Goal: Information Seeking & Learning: Check status

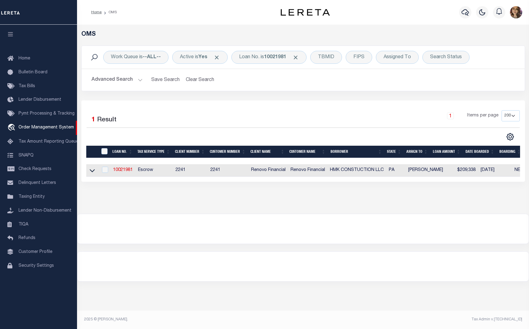
select select "200"
click at [282, 60] on b "10021981" at bounding box center [275, 57] width 22 height 5
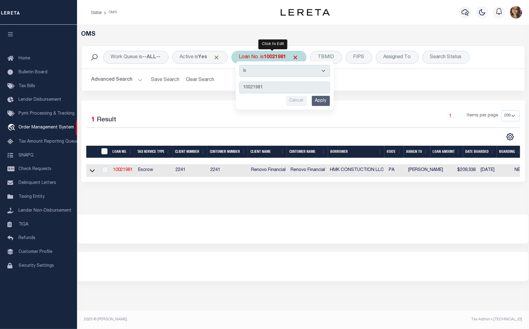
type input "10389"
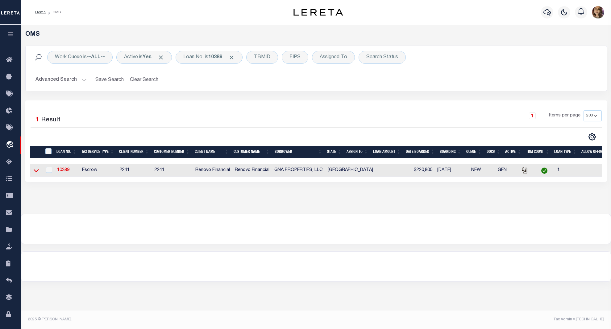
click at [36, 173] on icon at bounding box center [36, 170] width 5 height 6
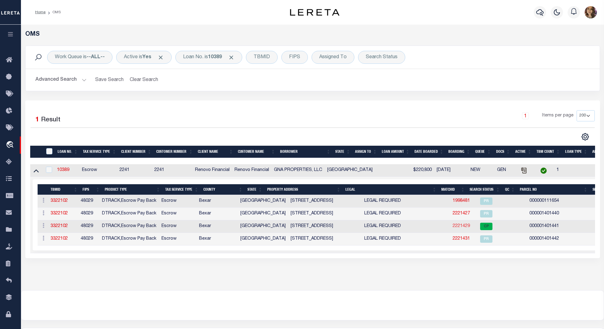
click at [453, 227] on link "2221429" at bounding box center [461, 226] width 17 height 4
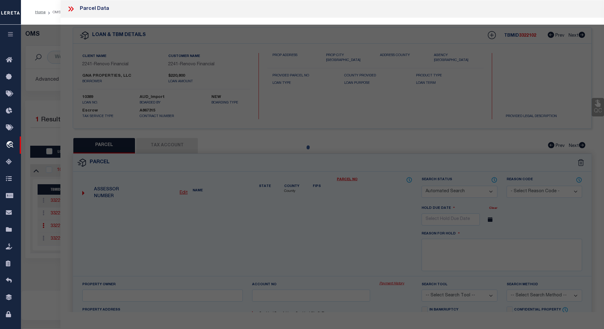
checkbox input "false"
select select "CP"
select select "ACT"
type input "GNA PROPERTIES LLC"
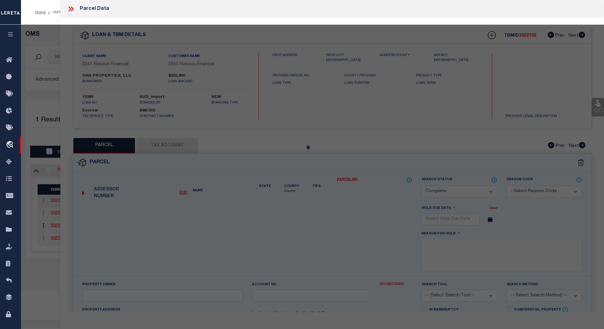
select select "PHN"
select select
type input "104 SHENANDOAH ST 1"
checkbox input "false"
type input "SAN ANTONIO, TX 78210"
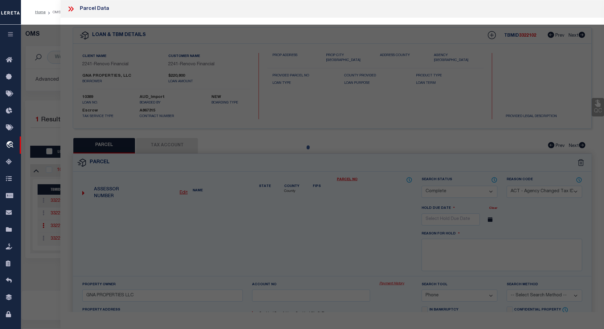
type textarea "NCB 1027 (SHENANDOAH CONDOMINIUMS), UNIT 1"
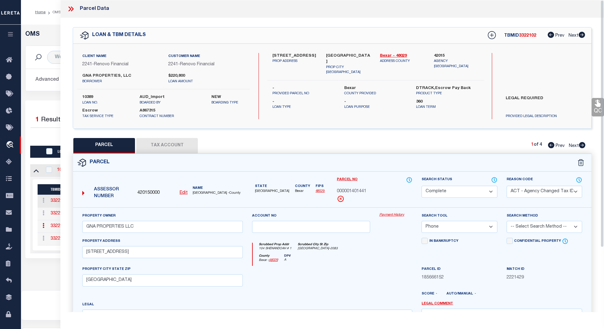
click at [386, 216] on link "Payment History" at bounding box center [396, 215] width 33 height 5
click at [72, 7] on icon at bounding box center [72, 8] width 3 height 5
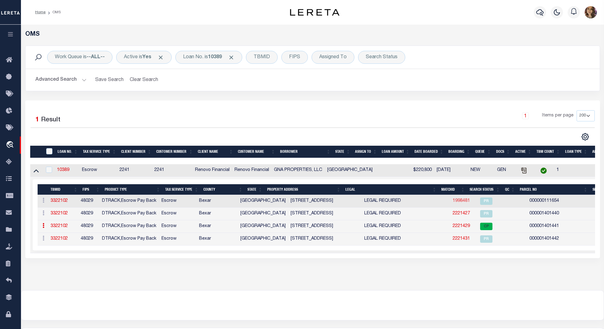
click at [453, 203] on link "1998481" at bounding box center [461, 201] width 17 height 4
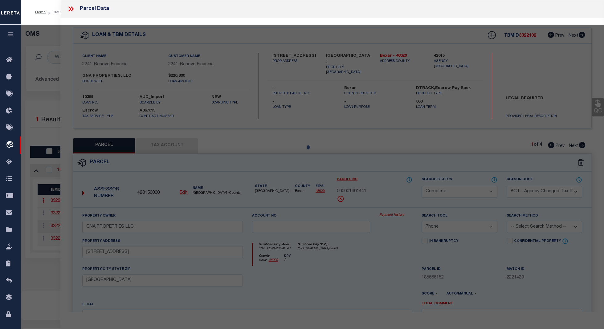
select select "AS"
select select
checkbox input "false"
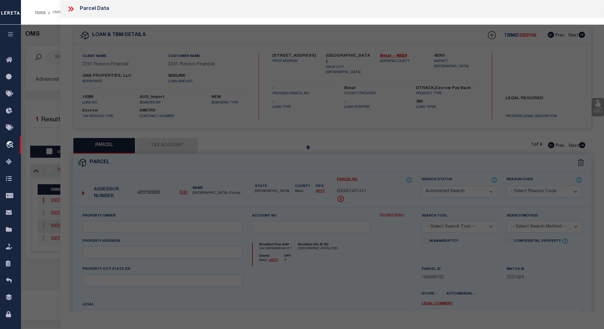
select select "PR"
select select "099"
type input "GNA PROPERTIES LLC"
type input "104 SHENANDOAH ST"
type textarea "NCB 1027 BLK 2 LOT 3"
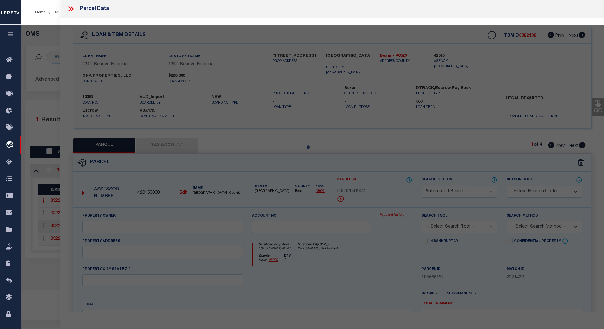
type textarea "Deleted in 2023"
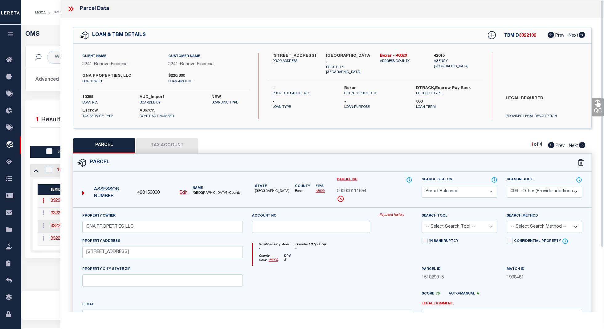
click at [397, 216] on link "Payment History" at bounding box center [396, 215] width 33 height 5
click at [71, 8] on icon at bounding box center [71, 9] width 8 height 8
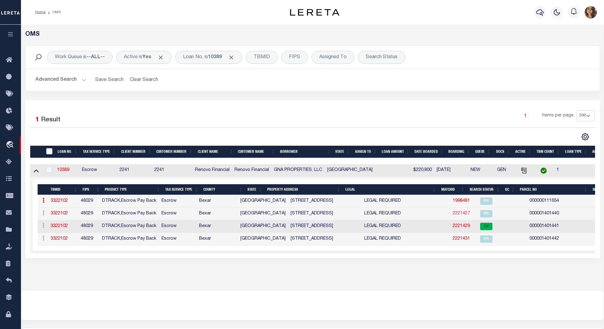
click at [453, 216] on link "2221427" at bounding box center [461, 214] width 17 height 4
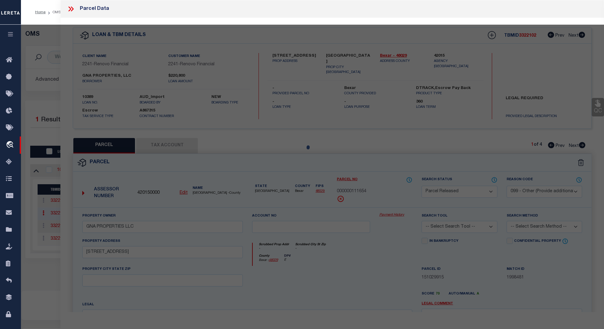
select select "AS"
select select
checkbox input "false"
select select "PR"
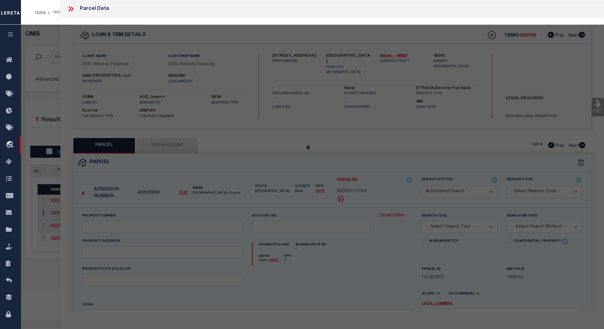
select select "099"
type input "SHENANDOAH CONDOMINIUM ASSOCIATION INC"
select select "AGW"
select select
type input "104 SHENANDOAH ST"
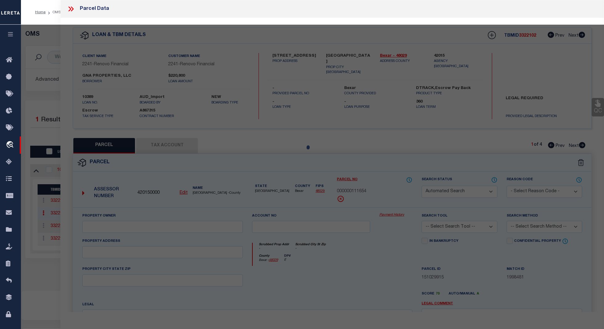
type input "SAN ANTONIO, TX 78210"
type textarea "NCB 1027 (SHENANDOAH CONDOMINIUMS), BLK 2 LOT 3 ***MASTER FILE/COMMON ELEMENTS*…"
type textarea "parcel number changed."
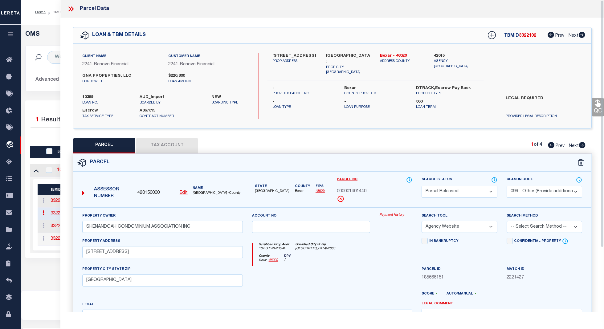
click at [399, 216] on link "Payment History" at bounding box center [396, 215] width 33 height 5
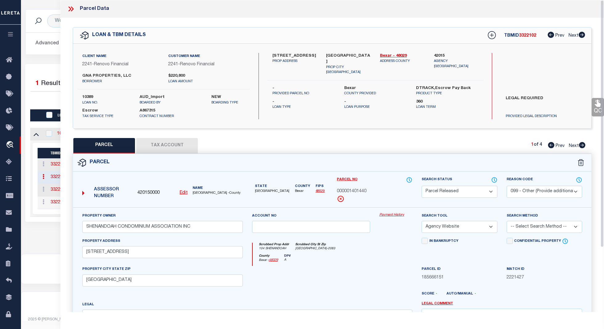
click at [72, 9] on icon at bounding box center [71, 9] width 8 height 8
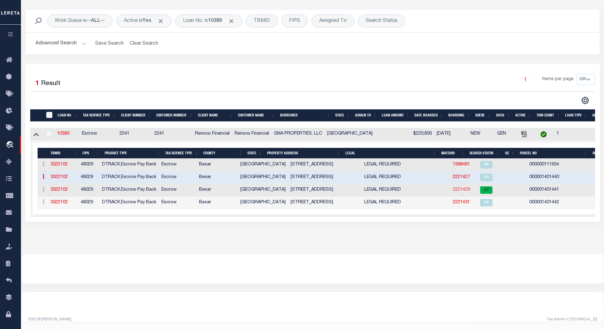
click at [453, 188] on link "2221429" at bounding box center [461, 190] width 17 height 4
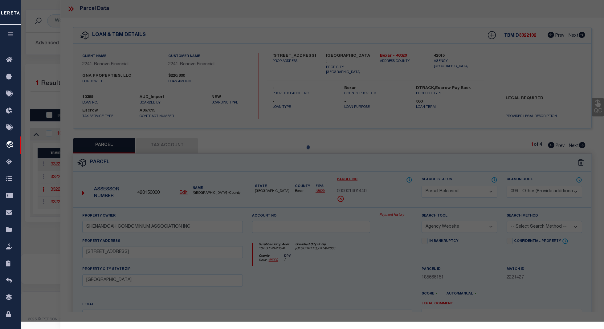
select select "AS"
select select
checkbox input "false"
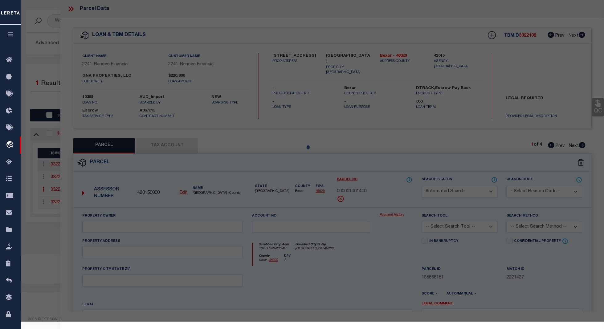
select select "CP"
select select "ACT"
type input "GNA PROPERTIES LLC"
select select "PHN"
select select
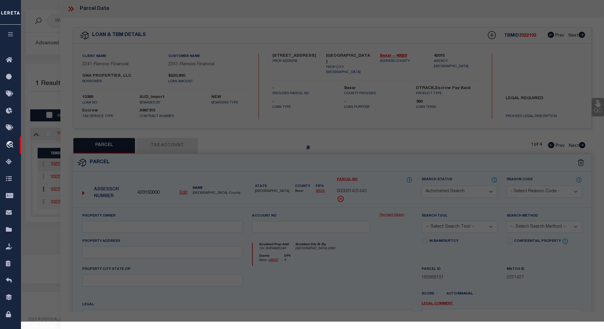
type input "104 SHENANDOAH ST 1"
checkbox input "false"
type input "SAN ANTONIO, TX 78210"
type textarea "NCB 1027 (SHENANDOAH CONDOMINIUMS), UNIT 1"
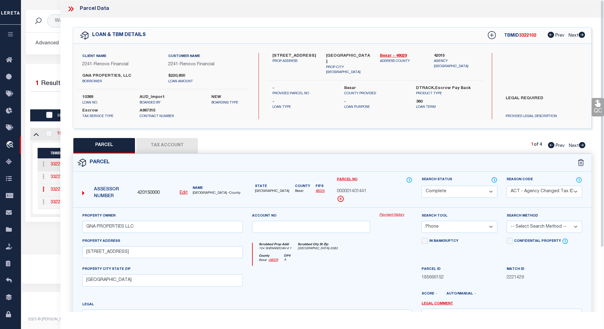
click at [389, 215] on link "Payment History" at bounding box center [396, 215] width 33 height 5
click at [73, 12] on icon at bounding box center [71, 9] width 8 height 8
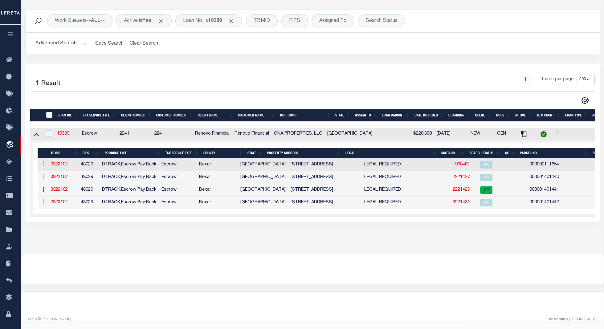
click at [453, 188] on link "2221429" at bounding box center [461, 190] width 17 height 4
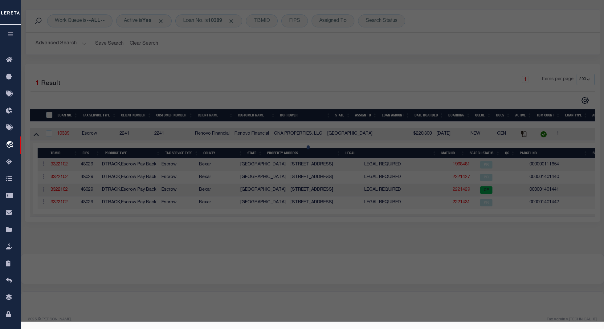
select select "AS"
select select
checkbox input "false"
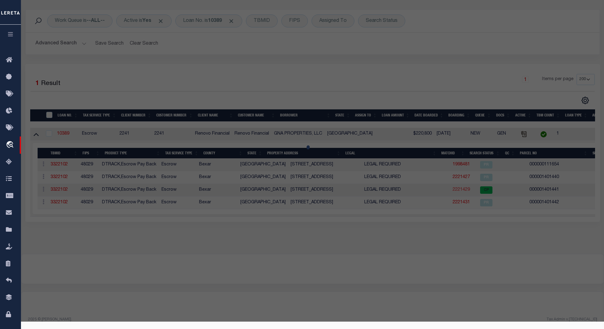
select select "CP"
select select "ACT"
type input "GNA PROPERTIES LLC"
select select "PHN"
select select
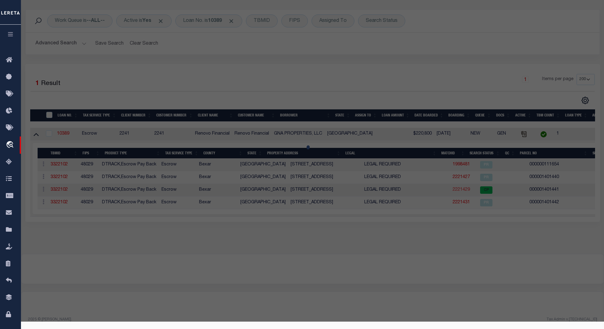
type input "104 SHENANDOAH ST 1"
checkbox input "false"
type input "SAN ANTONIO, TX 78210"
type textarea "NCB 1027 (SHENANDOAH CONDOMINIUMS), UNIT 1"
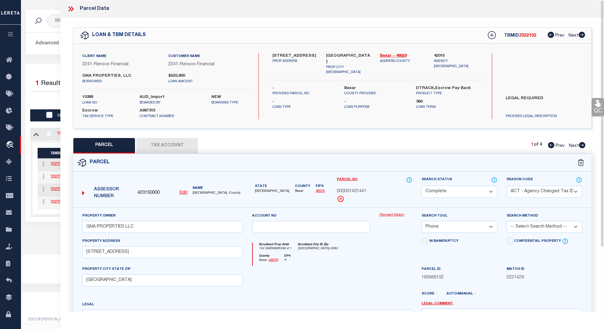
click at [395, 213] on div "Property Owner GNA PROPERTIES LLC Account no Payment History Search Tool -- Sel…" at bounding box center [332, 288] width 519 height 161
click at [393, 219] on div "Payment History" at bounding box center [396, 225] width 43 height 25
click at [393, 216] on link "Payment History" at bounding box center [396, 215] width 33 height 5
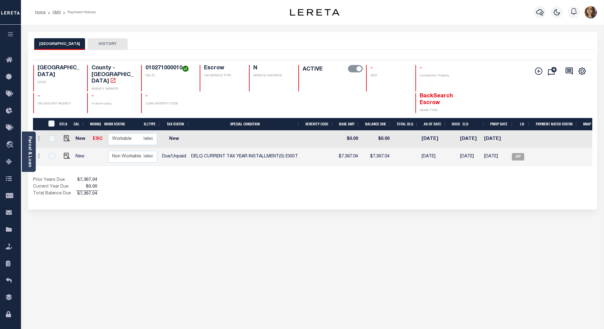
scroll to position [0, 117]
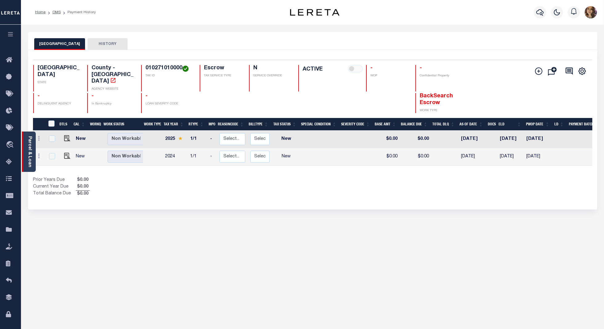
click at [29, 163] on link "Parcel & Loan" at bounding box center [29, 151] width 4 height 31
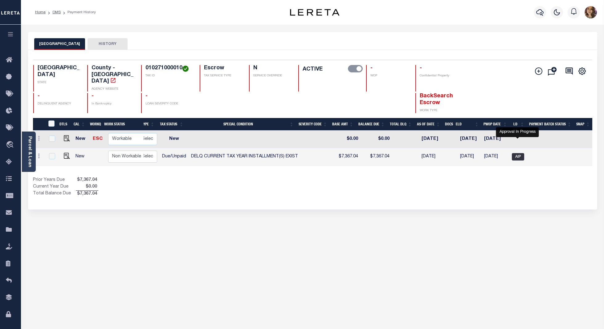
click at [521, 153] on span "AIP" at bounding box center [518, 156] width 12 height 7
checkbox input "true"
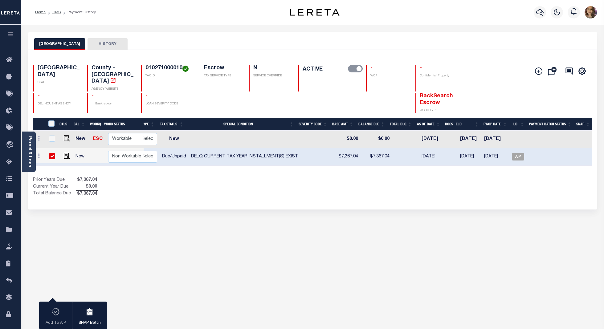
scroll to position [0, 117]
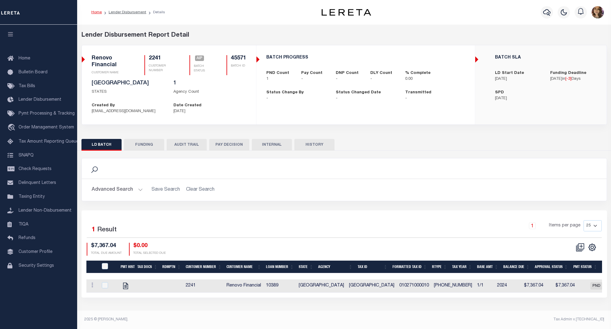
click at [351, 219] on div "Selected 1 Result 1 Items per page 25 50 100 200 $7,367.04 $0.00" at bounding box center [343, 254] width 525 height 87
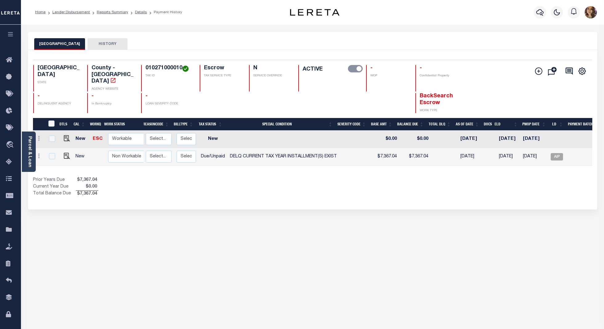
scroll to position [0, 90]
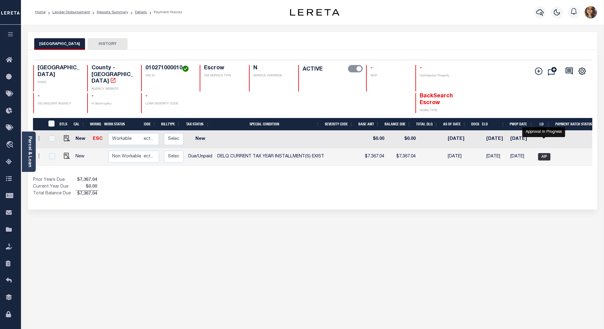
click at [545, 153] on span "AIP" at bounding box center [544, 156] width 12 height 7
checkbox input "true"
